Goal: Information Seeking & Learning: Understand process/instructions

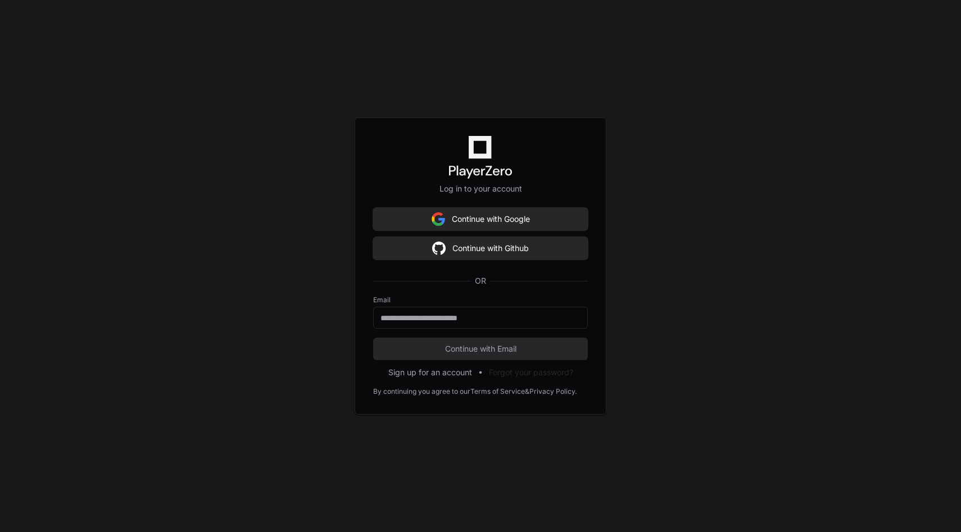
click at [450, 330] on form "Email Continue with Email" at bounding box center [480, 328] width 215 height 65
click at [452, 316] on input "email" at bounding box center [480, 317] width 200 height 11
type input "**********"
click at [455, 353] on span "Continue with Email" at bounding box center [480, 348] width 215 height 11
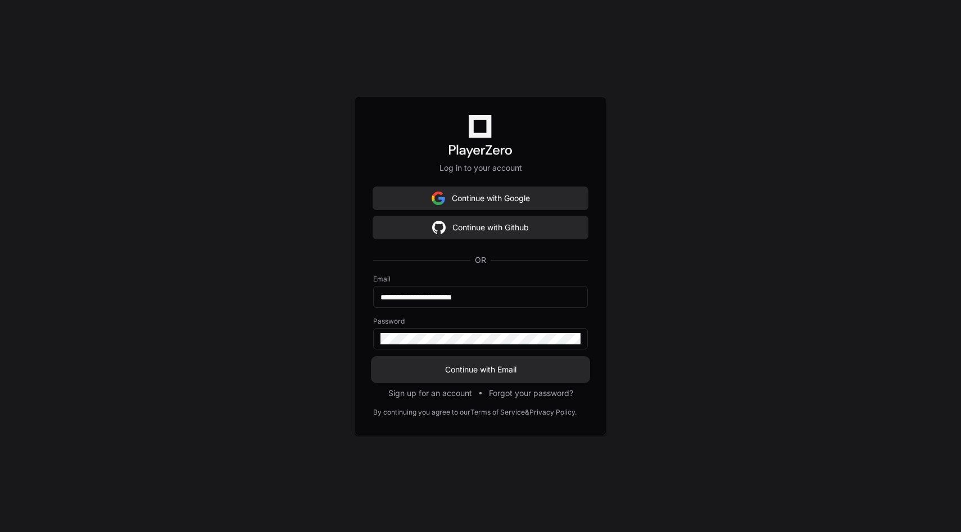
drag, startPoint x: 446, startPoint y: 391, endPoint x: 437, endPoint y: 366, distance: 26.0
click at [437, 366] on div "**********" at bounding box center [481, 266] width 252 height 339
click at [437, 366] on span "Continue with Email" at bounding box center [480, 369] width 215 height 11
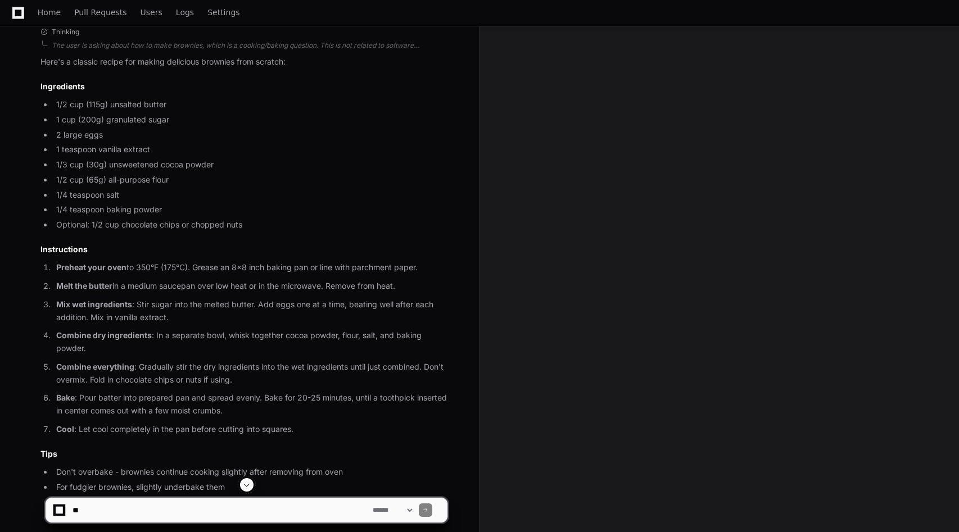
scroll to position [40, 0]
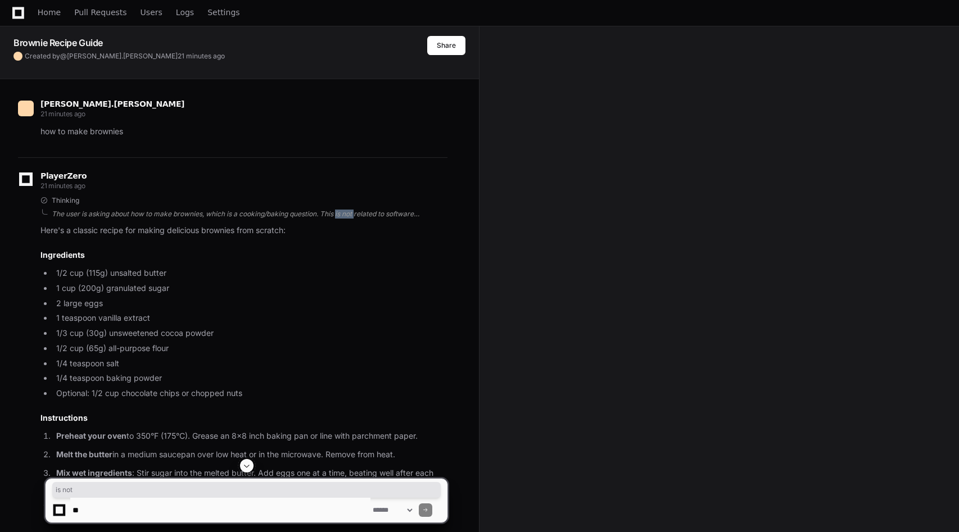
drag, startPoint x: 336, startPoint y: 212, endPoint x: 376, endPoint y: 217, distance: 40.2
click at [376, 217] on div "The user is asking about how to make brownies, which is a cooking/baking questi…" at bounding box center [250, 214] width 396 height 9
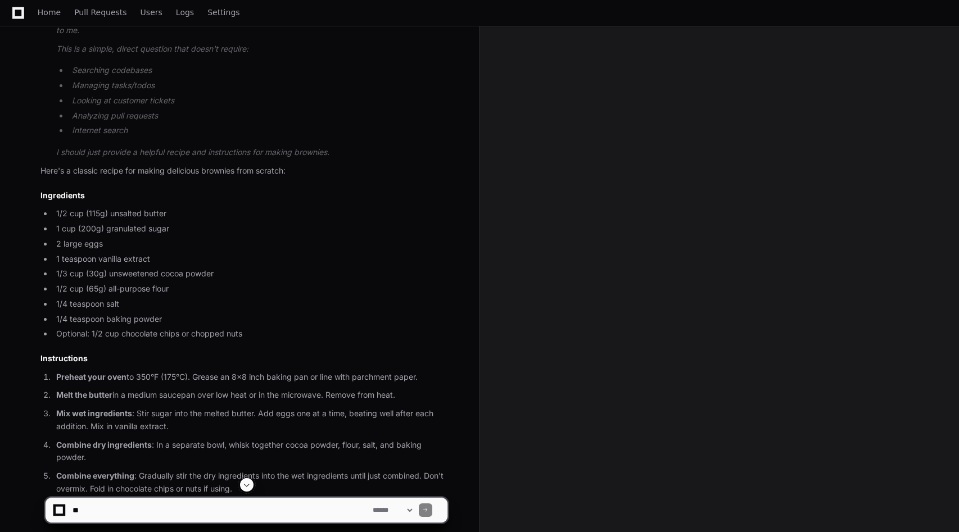
scroll to position [433, 0]
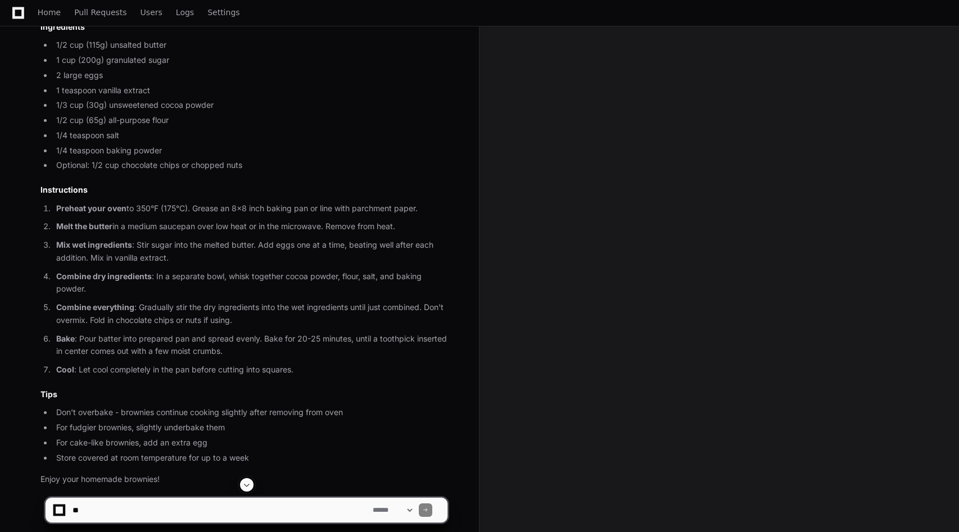
click at [446, 434] on li "For fudgier brownies, slightly underbake them" at bounding box center [250, 427] width 395 height 13
click at [440, 276] on p "Combine dry ingredients : In a separate bowl, whisk together cocoa powder, flou…" at bounding box center [251, 283] width 391 height 26
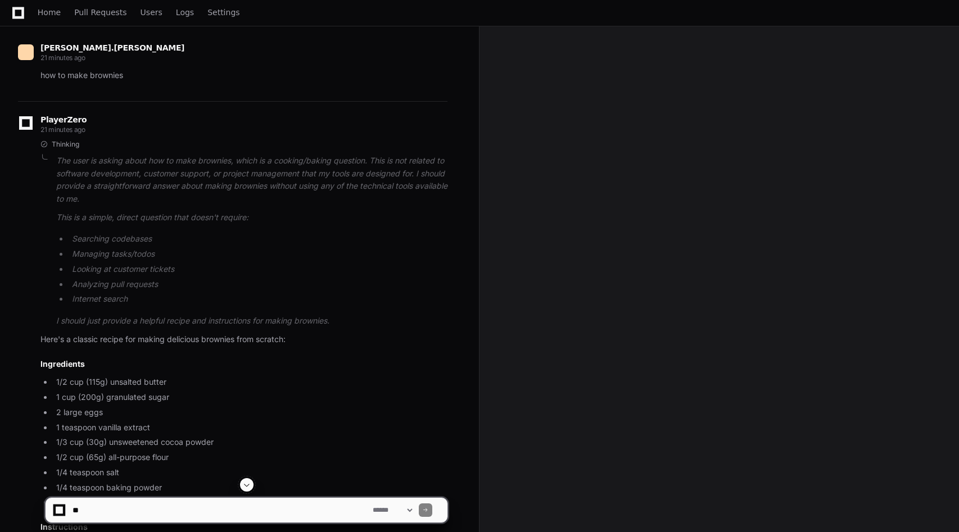
scroll to position [0, 0]
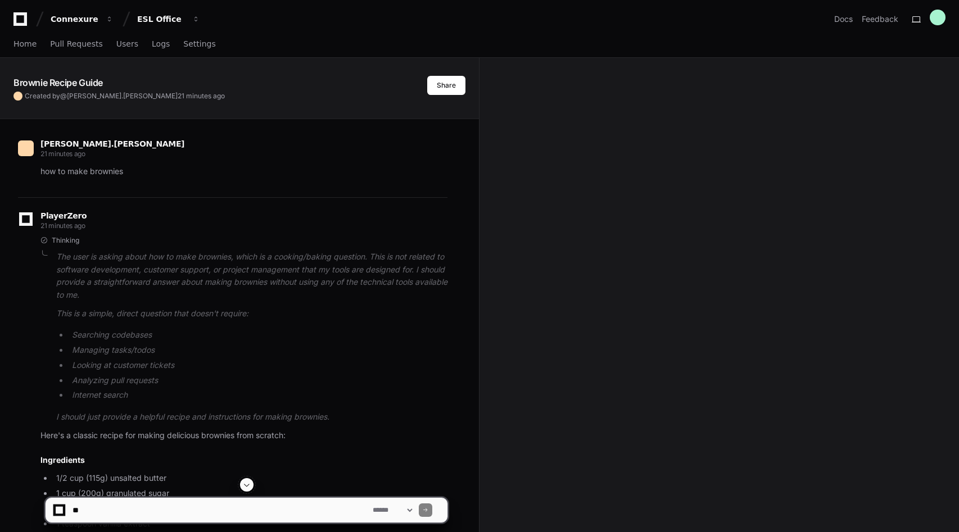
click at [256, 343] on ul "Searching codebases Managing tasks/todos Looking at customer tickets Analyzing …" at bounding box center [251, 365] width 391 height 73
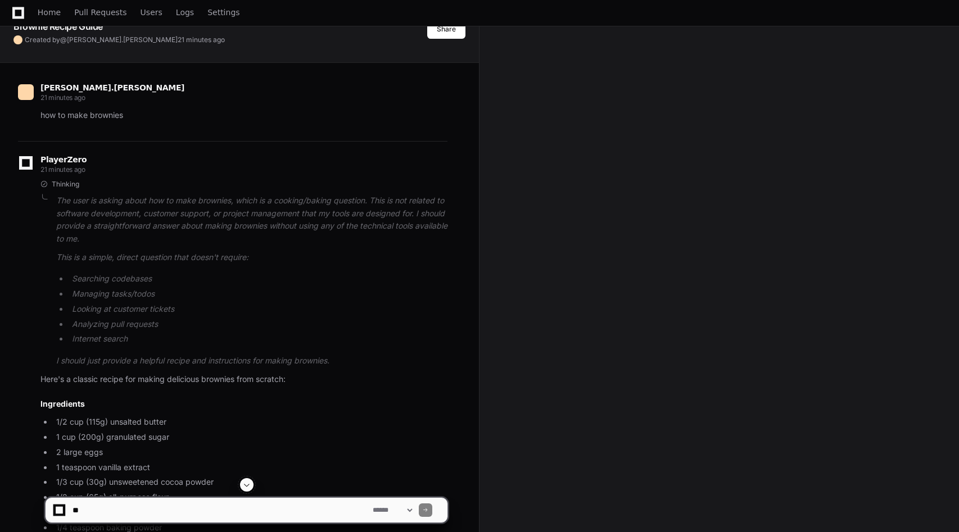
scroll to position [281, 0]
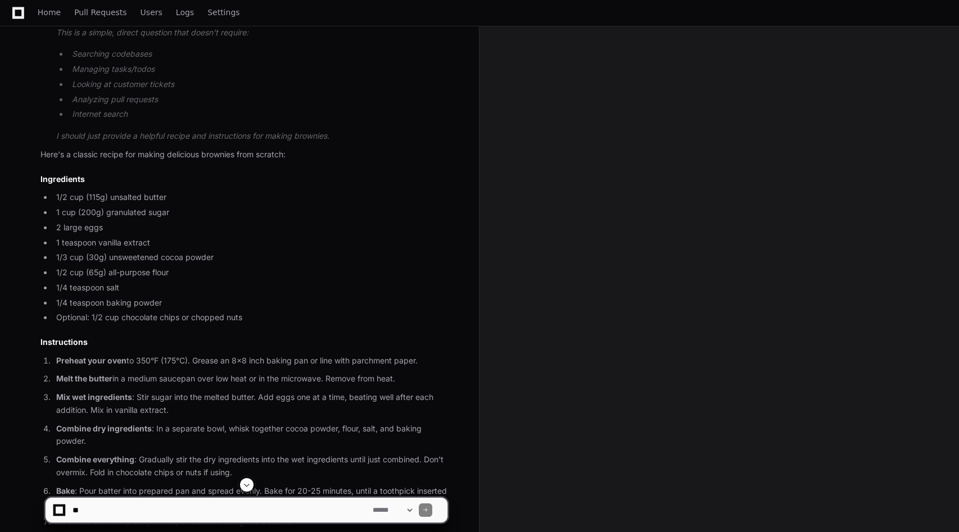
click at [383, 374] on p "Melt the butter in a medium saucepan over low heat or in the microwave. Remove …" at bounding box center [251, 379] width 391 height 13
click at [840, 211] on div "Brownie Recipe Guide Created by @ [PERSON_NAME].[PERSON_NAME] 21 minutes ago Sh…" at bounding box center [479, 252] width 959 height 951
click at [184, 47] on article "The user is asking about how to make brownies, which is a cooking/baking questi…" at bounding box center [251, 56] width 391 height 173
